Goal: Task Accomplishment & Management: Complete application form

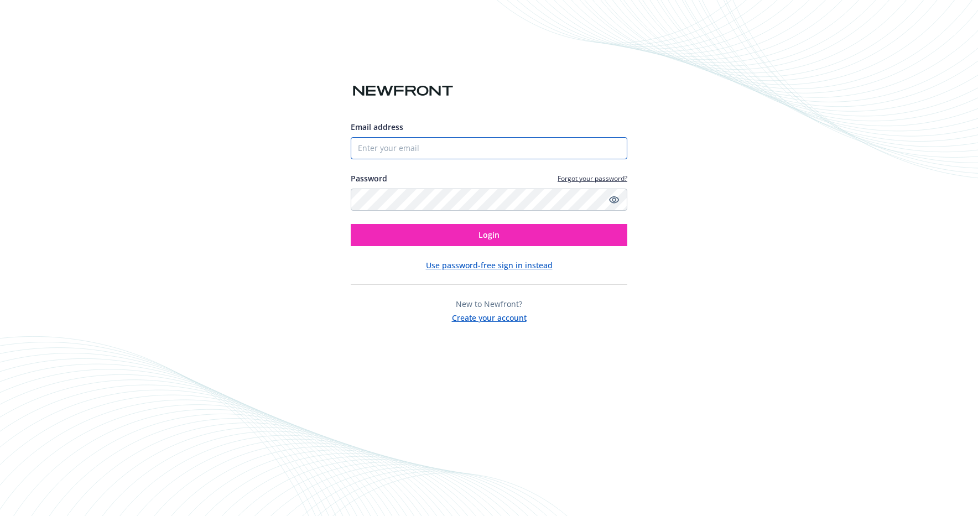
click at [436, 156] on input "Email address" at bounding box center [489, 148] width 277 height 22
type input "[PERSON_NAME][DOMAIN_NAME][EMAIL_ADDRESS][PERSON_NAME][DOMAIN_NAME]"
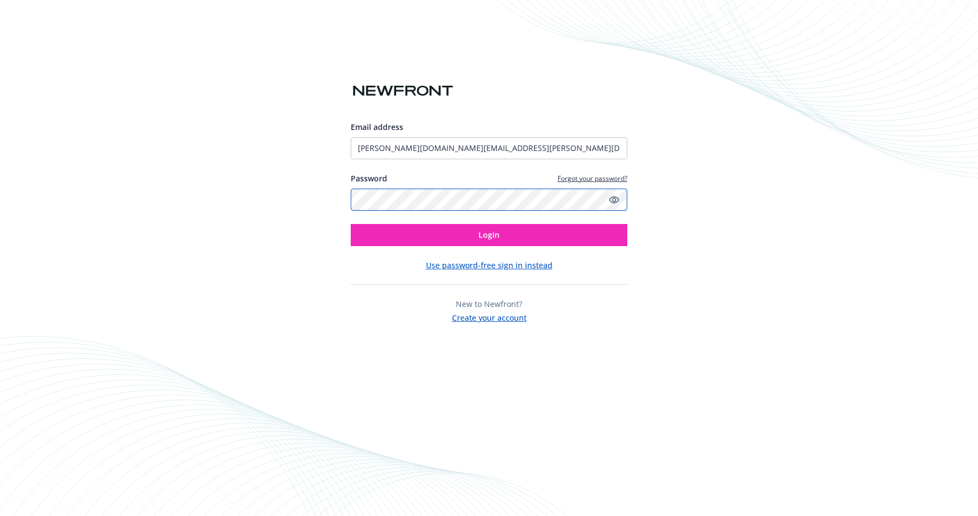
click at [351, 224] on button "Login" at bounding box center [489, 235] width 277 height 22
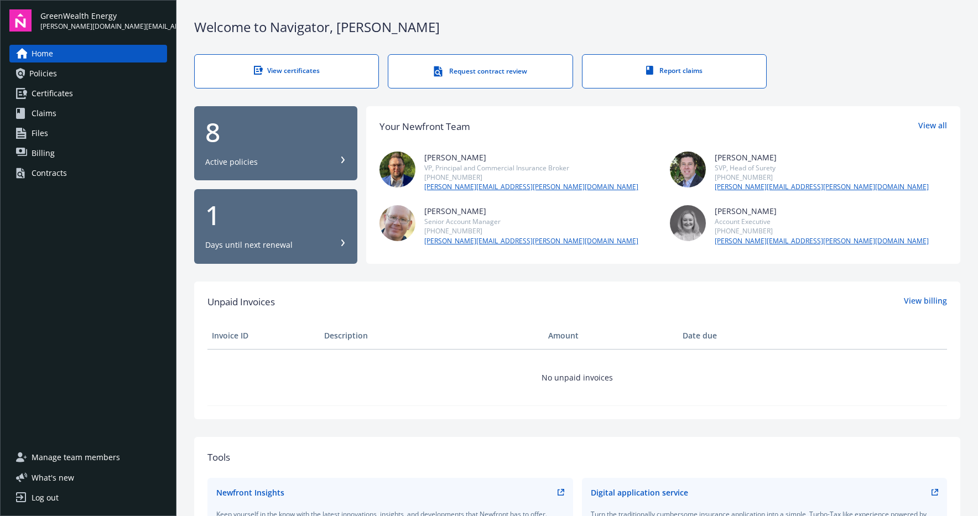
click at [302, 164] on div "Active policies" at bounding box center [275, 162] width 141 height 11
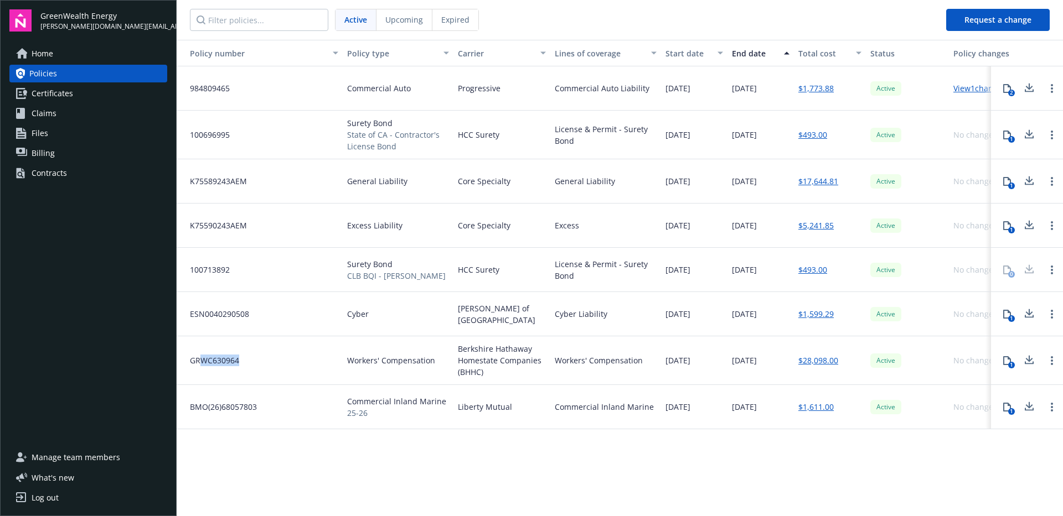
drag, startPoint x: 236, startPoint y: 367, endPoint x: 200, endPoint y: 355, distance: 38.3
click at [200, 355] on div "GRWC630964" at bounding box center [260, 360] width 166 height 49
drag, startPoint x: 295, startPoint y: 358, endPoint x: 284, endPoint y: 358, distance: 10.5
click at [292, 357] on div "GRWC630964" at bounding box center [260, 360] width 166 height 49
drag, startPoint x: 478, startPoint y: 372, endPoint x: 760, endPoint y: 359, distance: 282.6
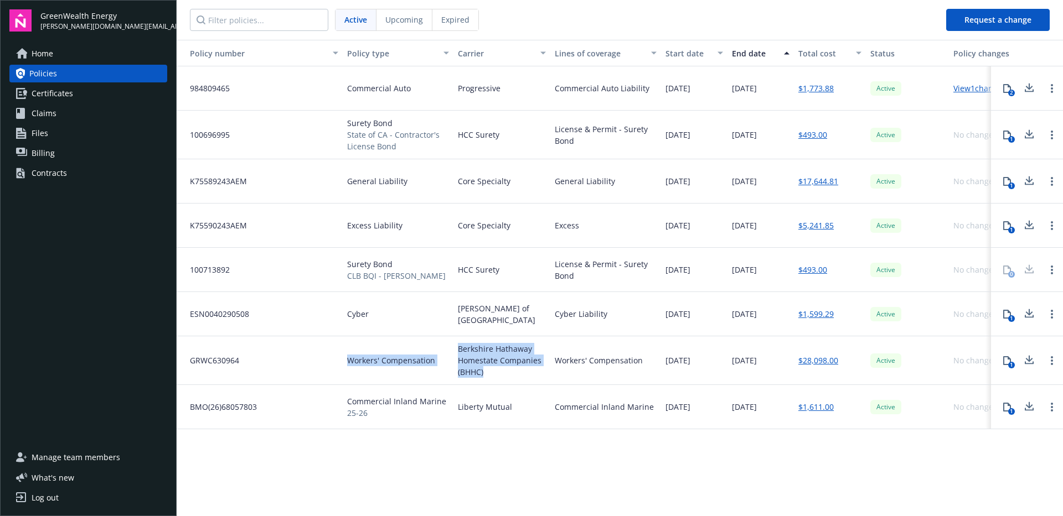
click at [440, 344] on div "GRWC630964 Workers' Compensation Berkshire Hathaway Homestate Companies (BHHC) …" at bounding box center [633, 360] width 913 height 49
click at [978, 362] on div "1" at bounding box center [1011, 365] width 7 height 7
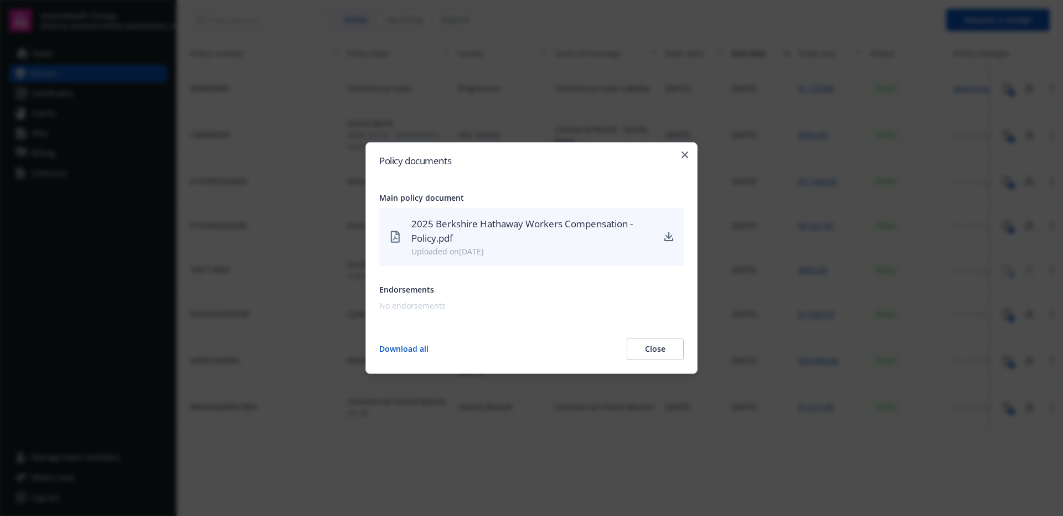
click at [666, 236] on icon "download" at bounding box center [668, 236] width 7 height 7
click at [685, 149] on div "Policy documents Main policy document 2025 Berkshire Hathaway Workers Compensat…" at bounding box center [531, 258] width 332 height 232
click at [681, 154] on icon "button" at bounding box center [684, 155] width 7 height 7
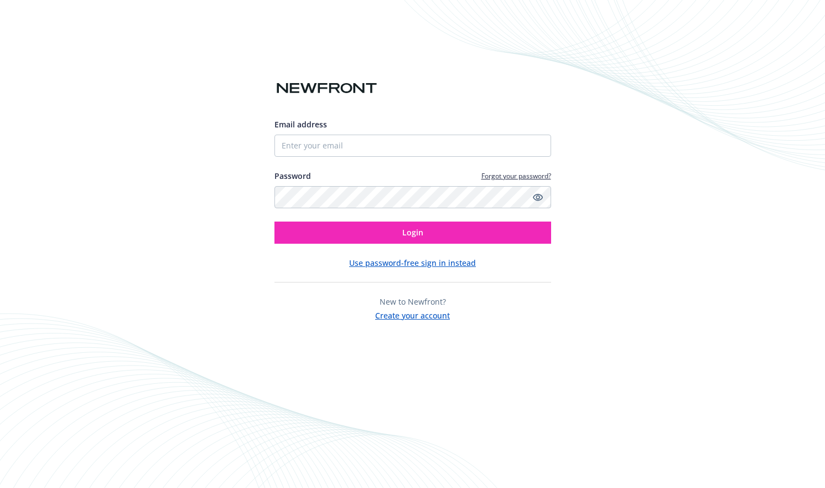
drag, startPoint x: 401, startPoint y: 157, endPoint x: 399, endPoint y: 146, distance: 11.7
click at [399, 152] on div "Email address Password Forgot your password? Login" at bounding box center [412, 180] width 277 height 125
click at [399, 145] on input "Email address" at bounding box center [412, 145] width 277 height 22
type input "[PERSON_NAME][DOMAIN_NAME][EMAIL_ADDRESS][PERSON_NAME][DOMAIN_NAME]"
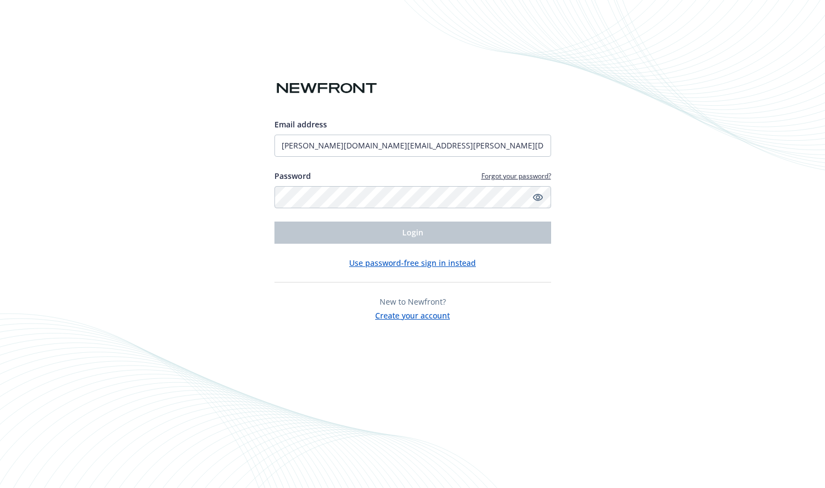
click at [350, 205] on div "Email address [PERSON_NAME][DOMAIN_NAME][EMAIL_ADDRESS][PERSON_NAME][DOMAIN_NAM…" at bounding box center [412, 180] width 277 height 125
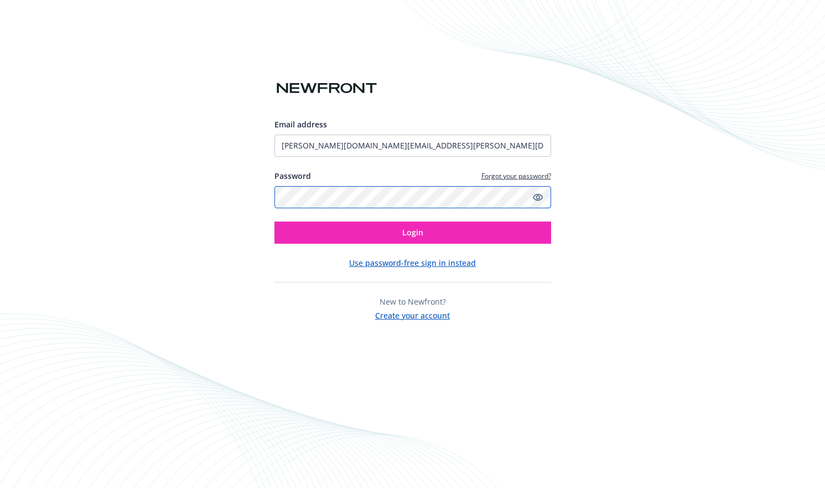
click at [274, 221] on button "Login" at bounding box center [412, 232] width 277 height 22
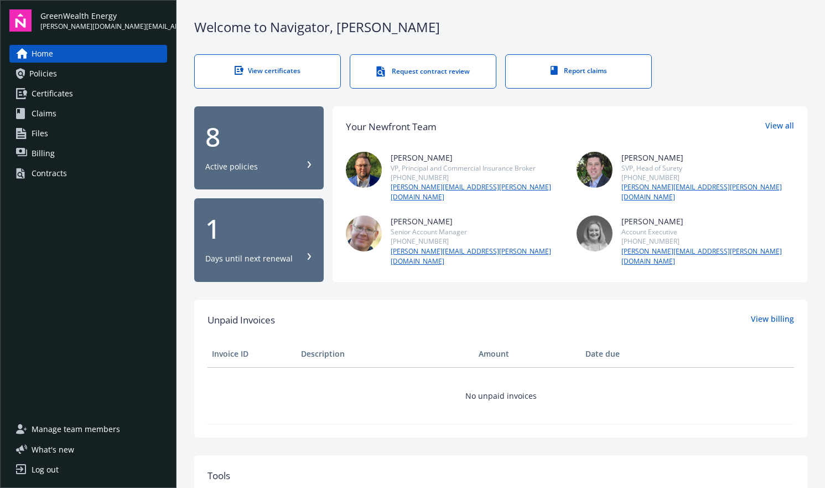
click at [239, 137] on div "8" at bounding box center [258, 136] width 107 height 27
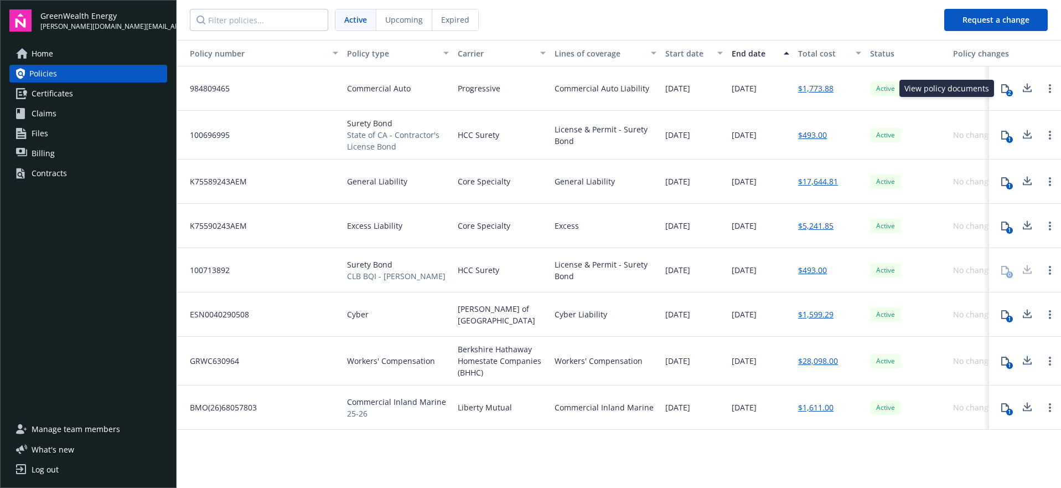
click at [825, 94] on button "2" at bounding box center [1005, 88] width 22 height 22
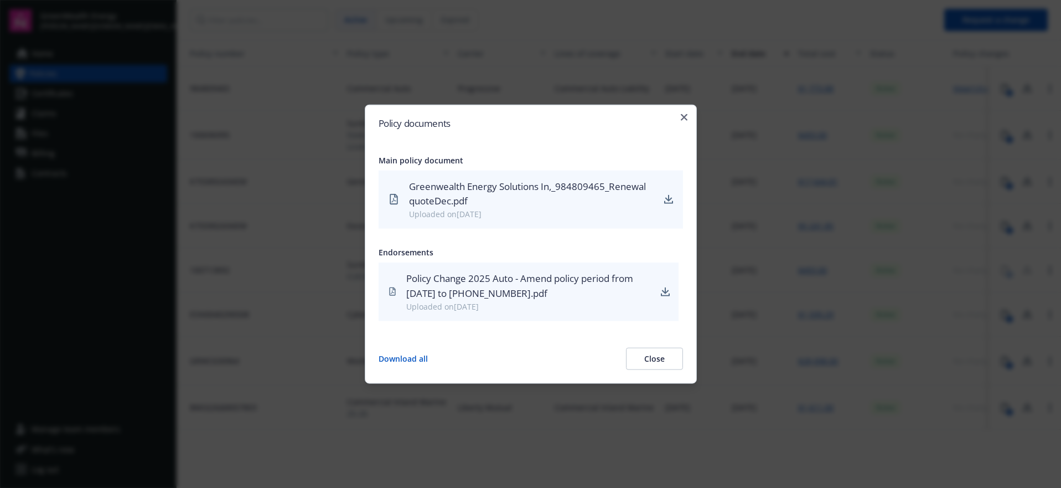
click at [678, 121] on h2 "Policy documents" at bounding box center [531, 122] width 304 height 9
click at [679, 116] on div "Policy documents Main policy document Greenwealth Energy Solutions In,_98480946…" at bounding box center [531, 243] width 332 height 279
click at [685, 115] on icon "button" at bounding box center [684, 116] width 7 height 7
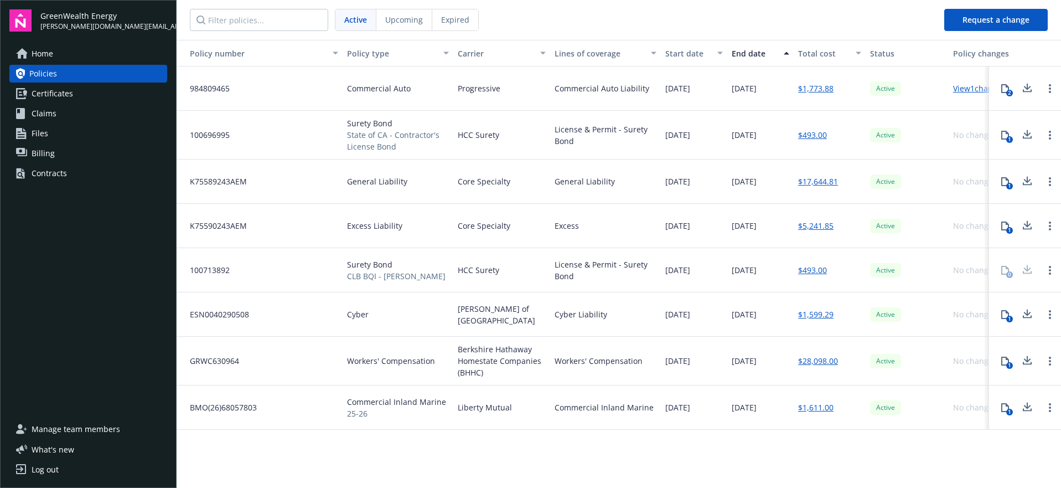
click at [68, 97] on span "Certificates" at bounding box center [53, 94] width 42 height 18
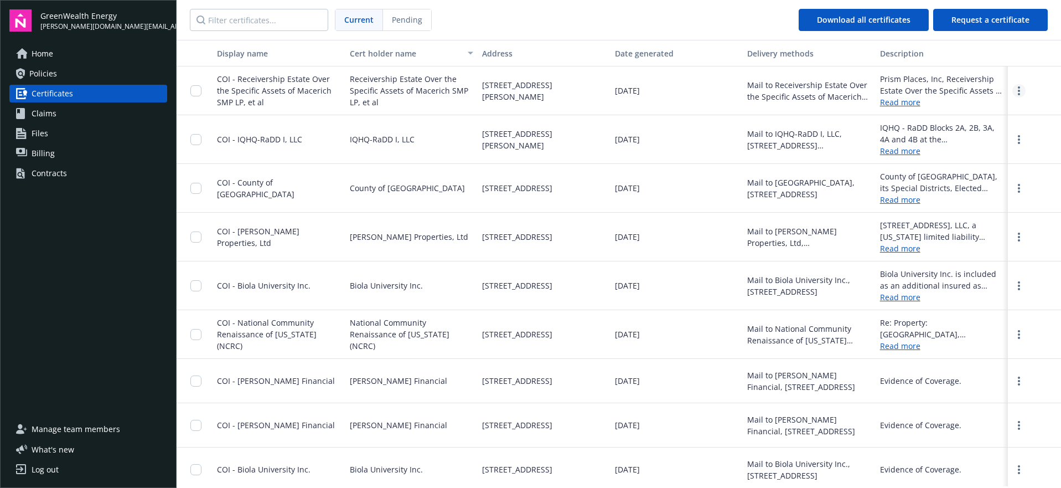
click at [825, 92] on icon "more" at bounding box center [1019, 90] width 2 height 9
click at [825, 107] on link "Download" at bounding box center [989, 113] width 72 height 22
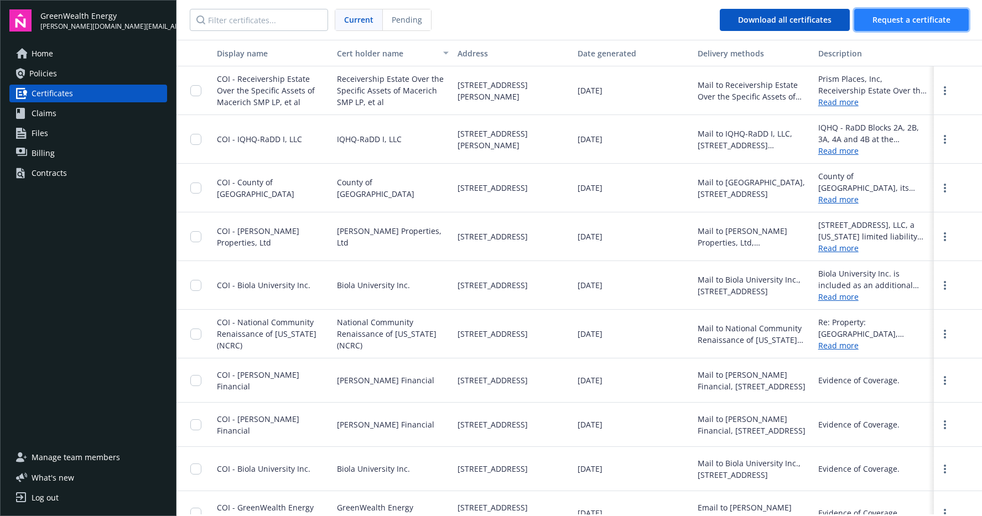
click at [825, 25] on button "Request a certificate" at bounding box center [911, 20] width 115 height 22
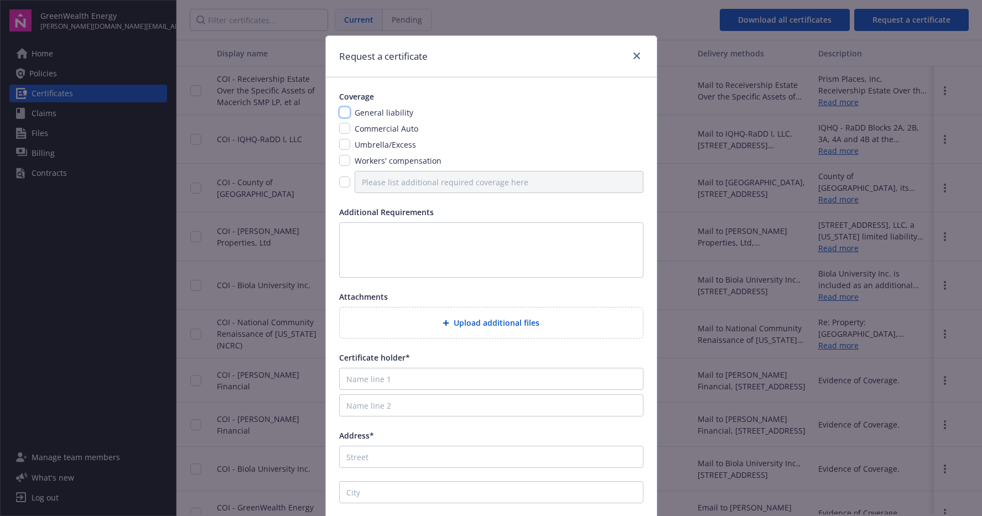
drag, startPoint x: 338, startPoint y: 111, endPoint x: 343, endPoint y: 127, distance: 17.0
click at [339, 112] on input "checkbox" at bounding box center [344, 112] width 11 height 11
checkbox input "true"
click at [350, 132] on div "Commercial Auto" at bounding box center [385, 129] width 70 height 12
drag, startPoint x: 340, startPoint y: 131, endPoint x: 343, endPoint y: 136, distance: 5.7
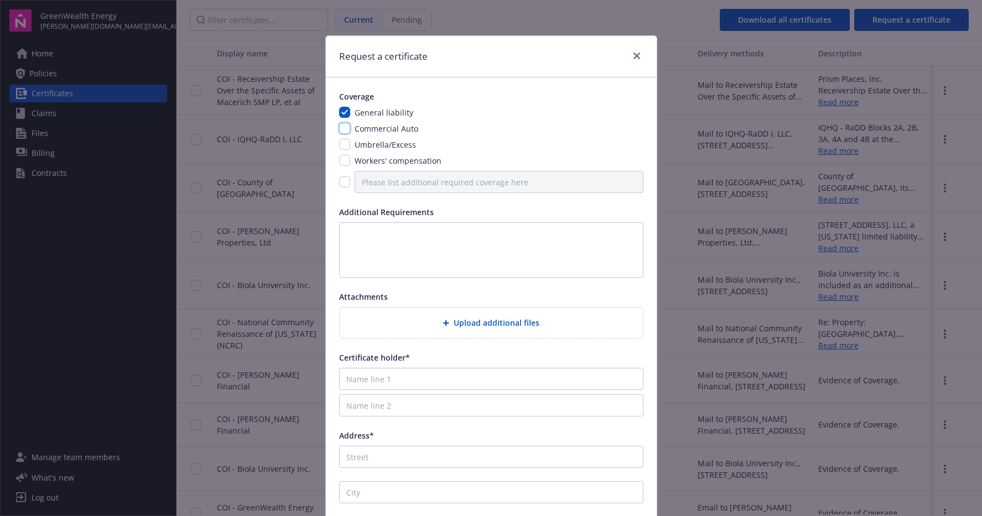
click at [340, 131] on input "checkbox" at bounding box center [344, 128] width 11 height 11
checkbox input "true"
drag, startPoint x: 340, startPoint y: 146, endPoint x: 346, endPoint y: 162, distance: 17.7
click at [340, 146] on input "checkbox" at bounding box center [344, 144] width 11 height 11
checkbox input "true"
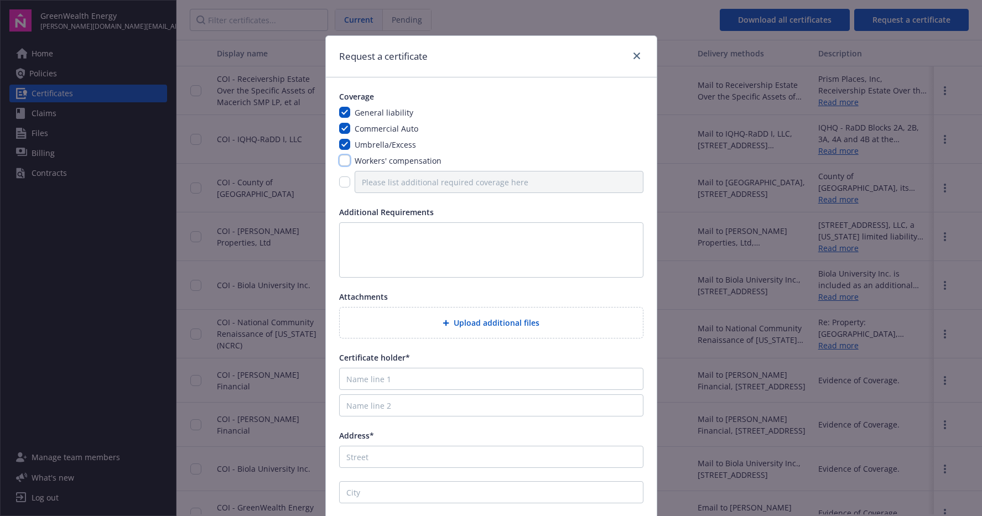
click at [345, 161] on input "checkbox" at bounding box center [344, 160] width 11 height 11
checkbox input "true"
drag, startPoint x: 344, startPoint y: 182, endPoint x: 318, endPoint y: 196, distance: 29.5
click at [343, 181] on input "checkbox" at bounding box center [344, 182] width 11 height 11
checkbox input "true"
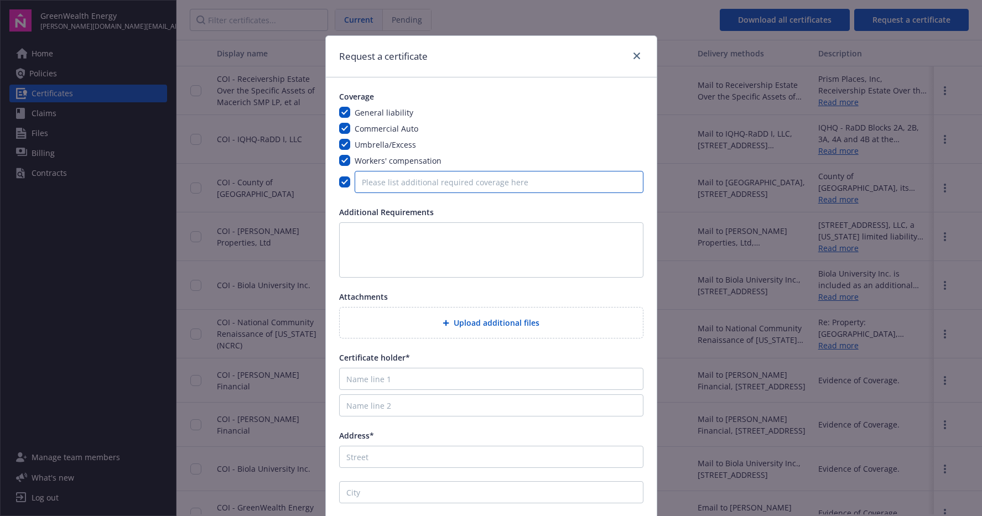
click at [423, 182] on input "Please list additional required coverage here" at bounding box center [499, 182] width 289 height 22
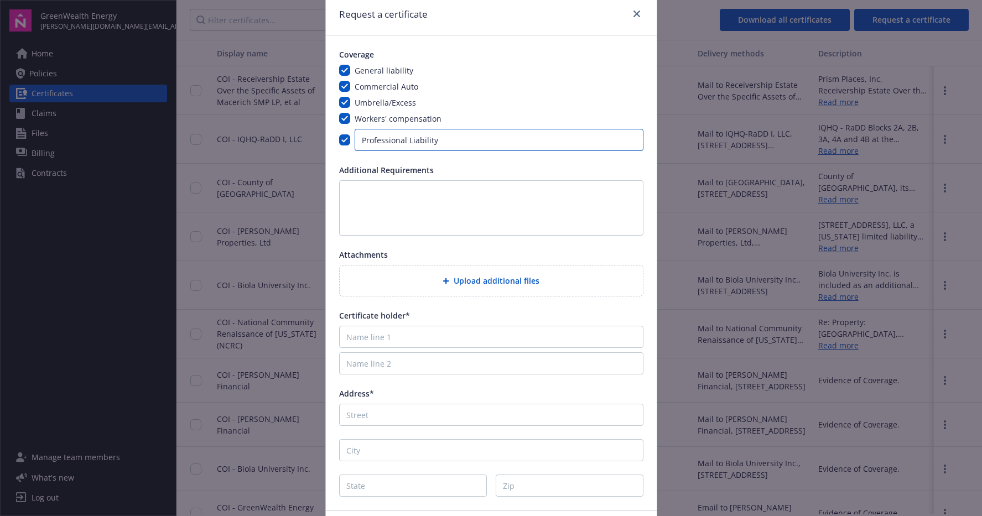
scroll to position [94, 0]
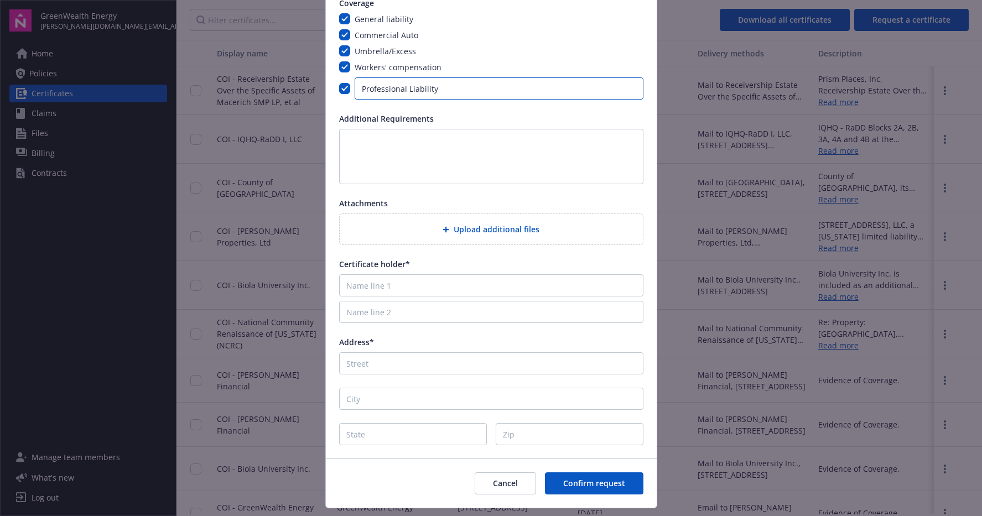
type input "Professional Liability"
click at [447, 222] on div "Upload additional files" at bounding box center [491, 229] width 303 height 30
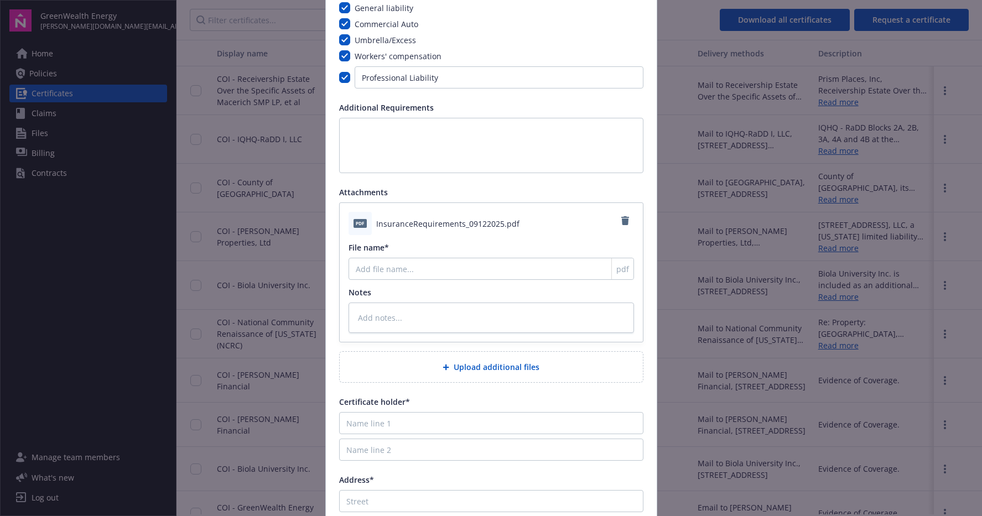
scroll to position [105, 0]
click at [457, 260] on input "File name*" at bounding box center [492, 268] width 286 height 22
type input "COI Requirements"
type textarea "x"
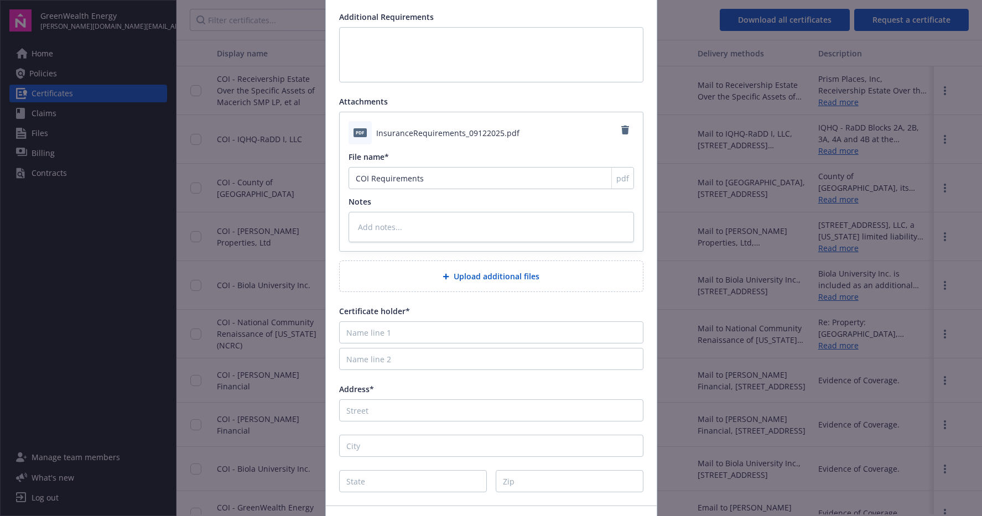
scroll to position [200, 0]
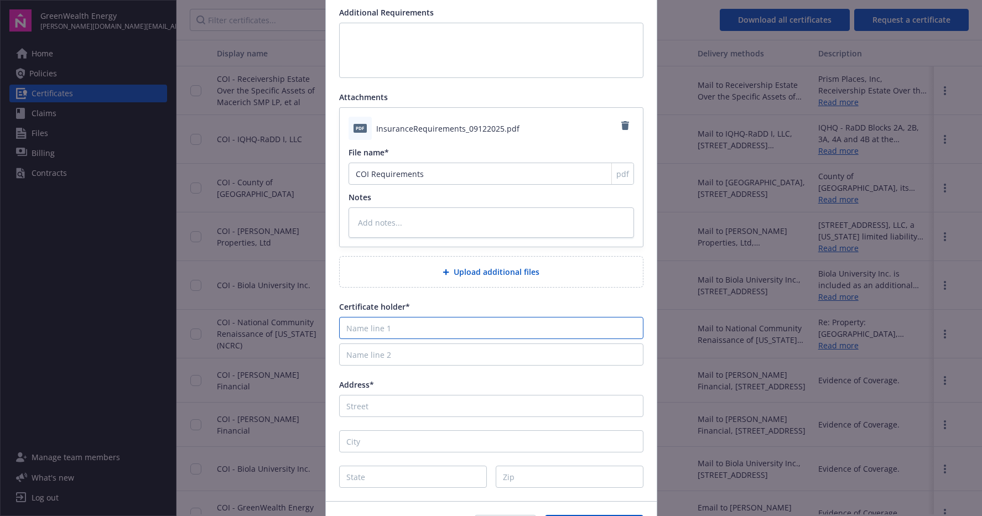
click at [384, 330] on input "Name line 1" at bounding box center [491, 328] width 304 height 22
paste input "[PERSON_NAME] Corning and its subsidiaries"
type input "[PERSON_NAME] Corning and its subsidiaries"
type textarea "x"
type input "[PERSON_NAME] Corning and its subsidiaries"
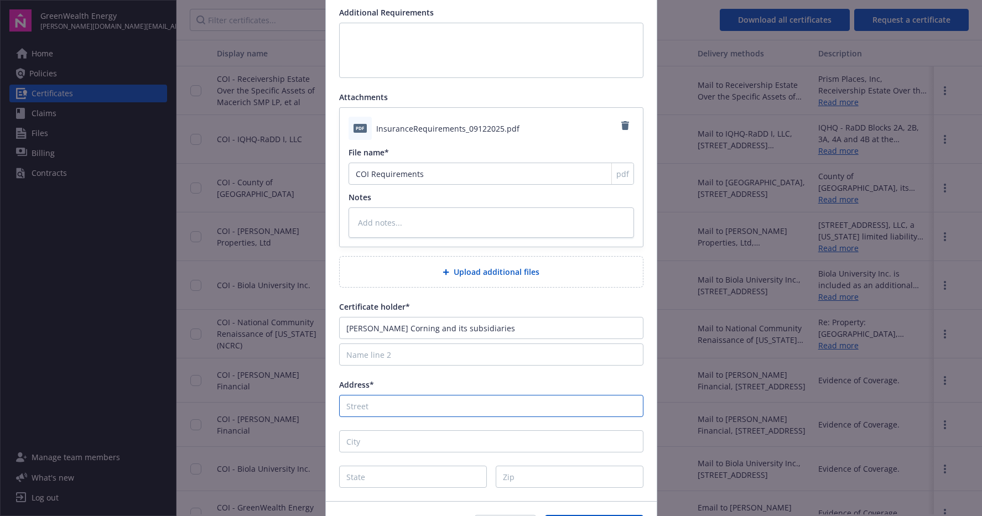
click at [387, 408] on input "Address*" at bounding box center [491, 406] width 304 height 22
paste input "[STREET_ADDRESS][PERSON_NAME]"
type input "[STREET_ADDRESS][PERSON_NAME]"
type textarea "x"
type input "[STREET_ADDRESS][PERSON_NAME]"
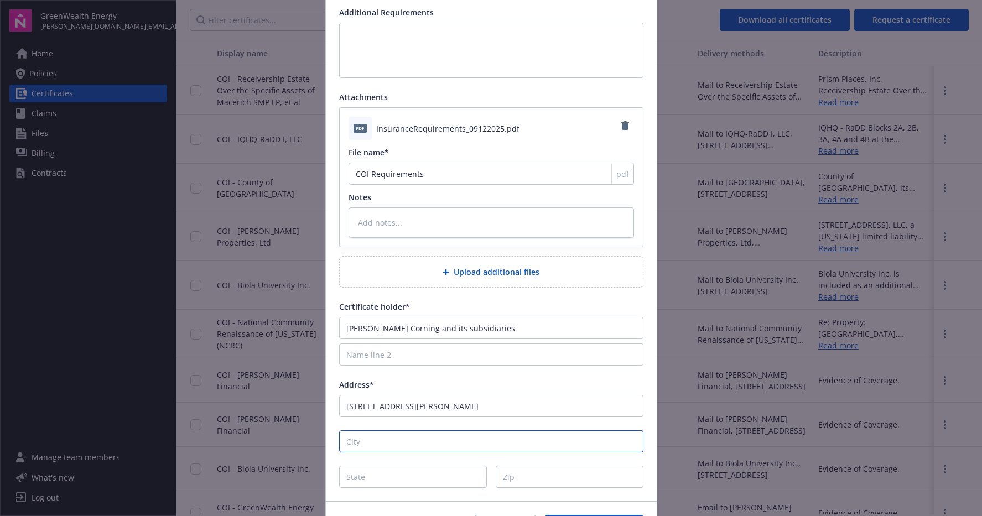
click at [377, 446] on input "City" at bounding box center [491, 442] width 304 height 22
type input "T"
type textarea "x"
type input "To"
type textarea "x"
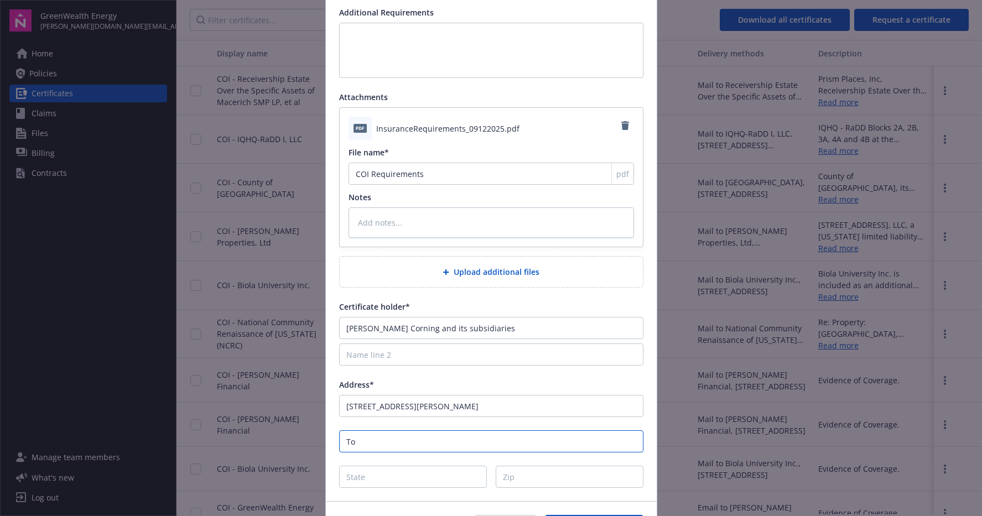
type input "Tol"
type textarea "x"
type input "Told"
type textarea "x"
type input "Tolde"
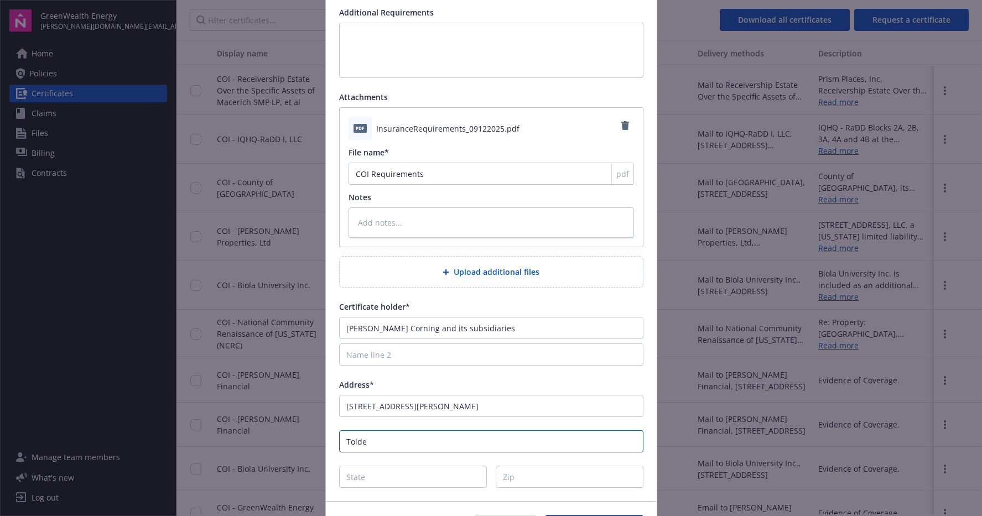
type textarea "x"
type input "Toldeo"
type textarea "x"
type input "Tolde"
type textarea "x"
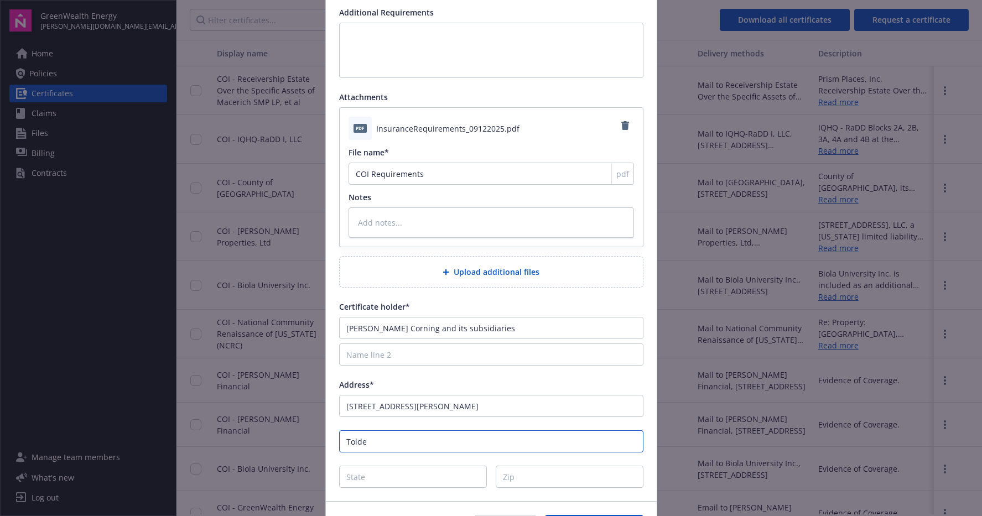
type input "Told"
type textarea "x"
type input "Tol"
type textarea "x"
type input "Tole"
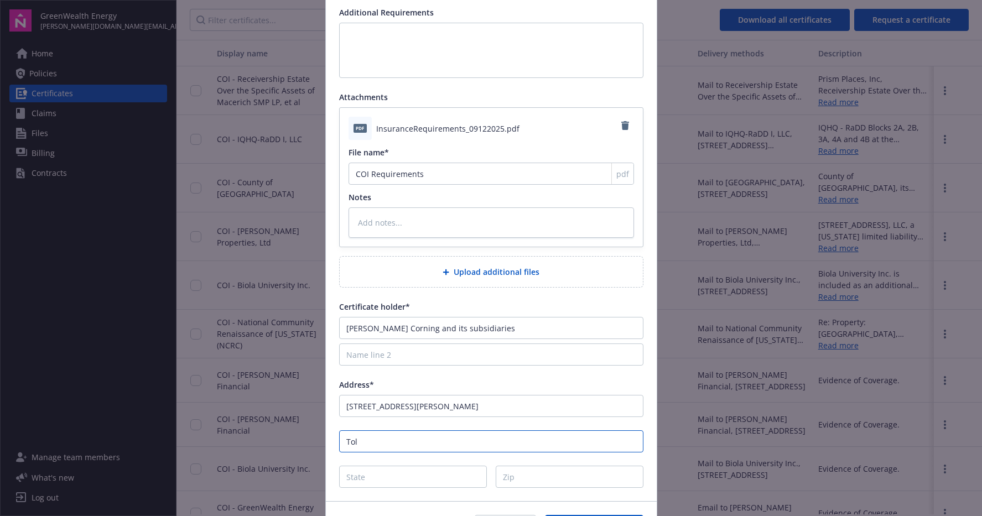
type textarea "x"
type input "Toled"
type textarea "x"
type input "[GEOGRAPHIC_DATA]"
type textarea "x"
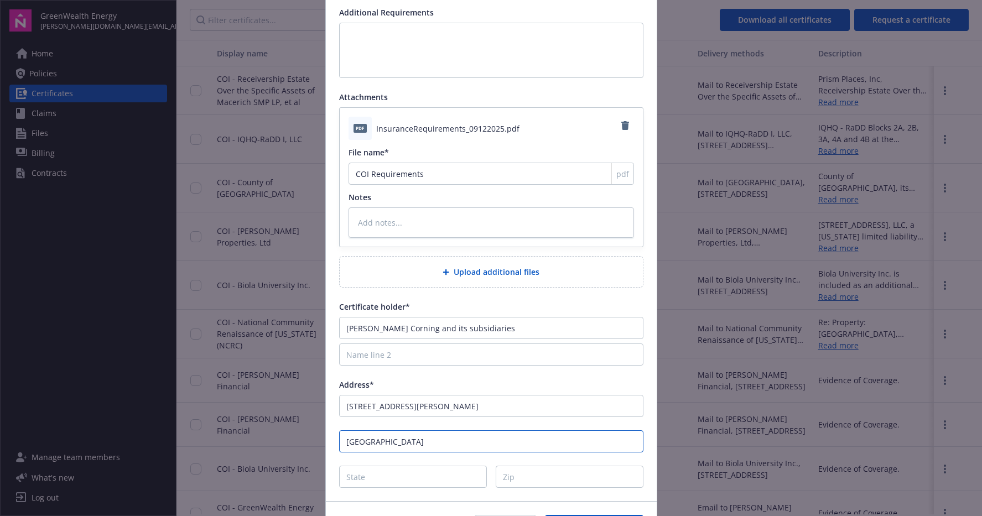
type input "[GEOGRAPHIC_DATA]"
type input "O"
type textarea "x"
type input "OH"
type textarea "x"
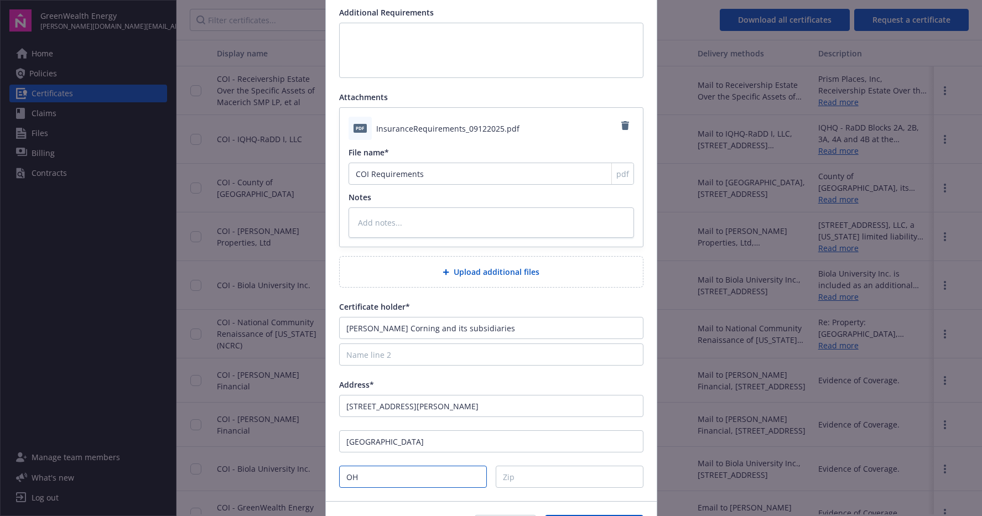
type input "OH"
type input "4"
type textarea "x"
type input "43"
type textarea "x"
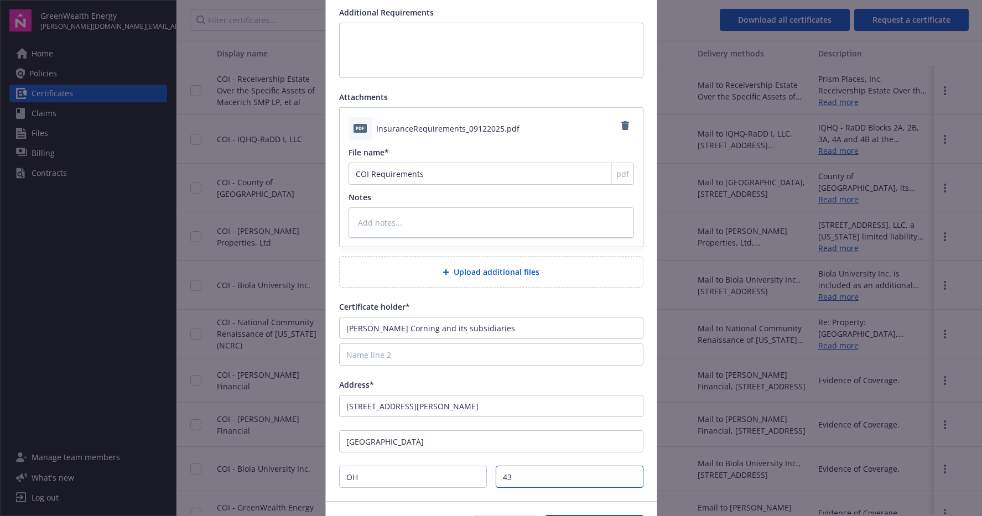
type input "436"
type textarea "x"
type input "4365"
type textarea "x"
type input "43659"
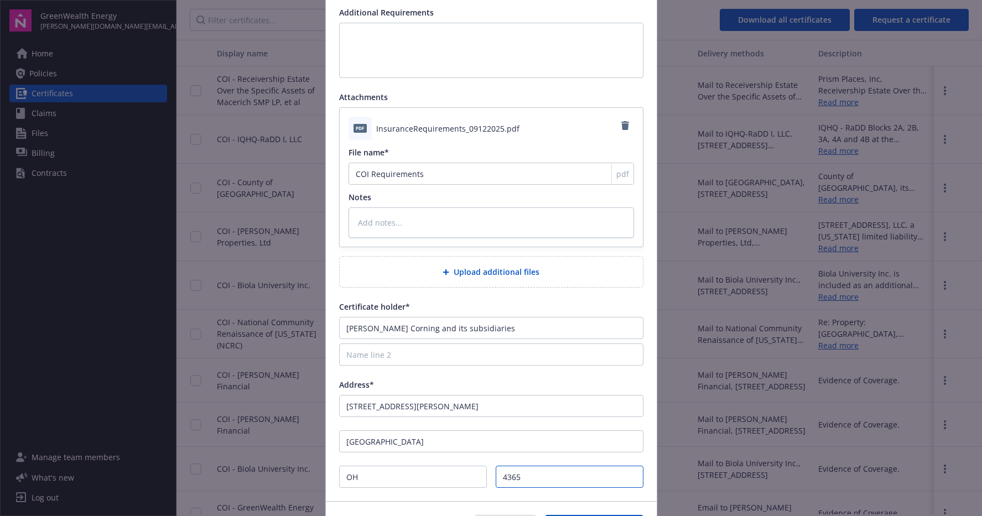
type textarea "x"
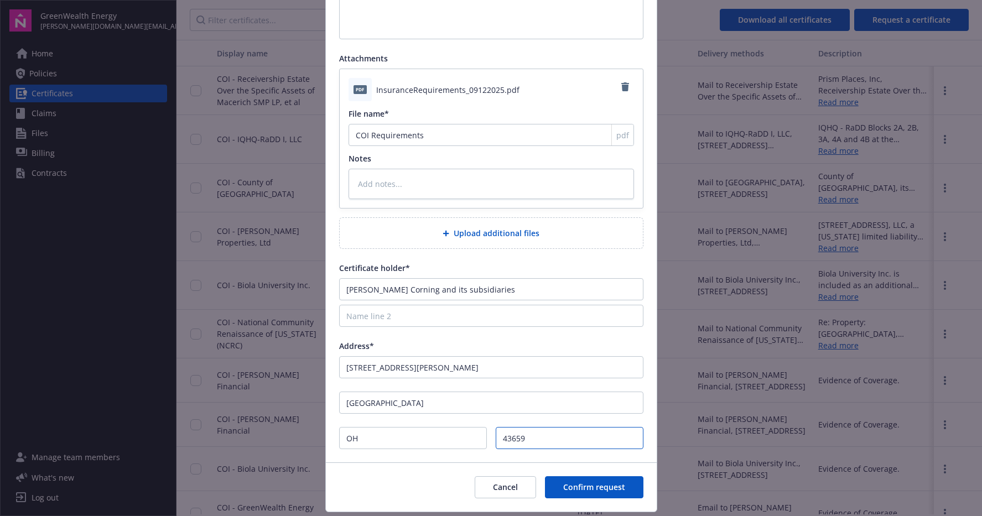
scroll to position [270, 0]
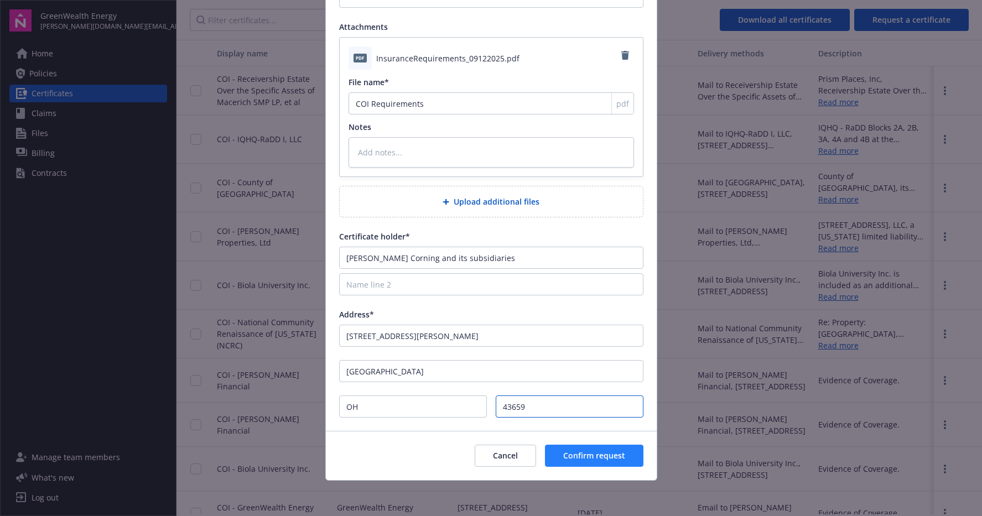
type input "43659"
click at [610, 455] on span "Confirm request" at bounding box center [594, 455] width 62 height 11
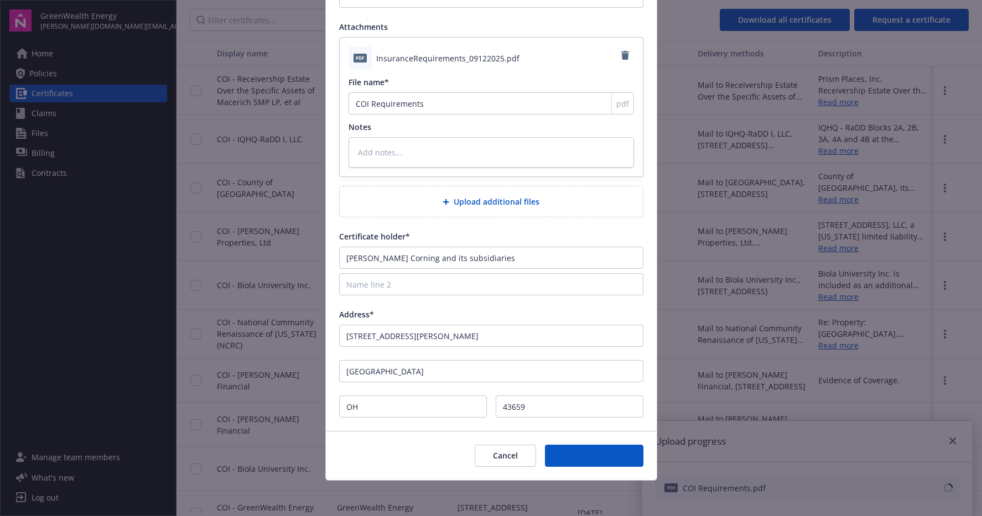
type textarea "x"
